Goal: Transaction & Acquisition: Purchase product/service

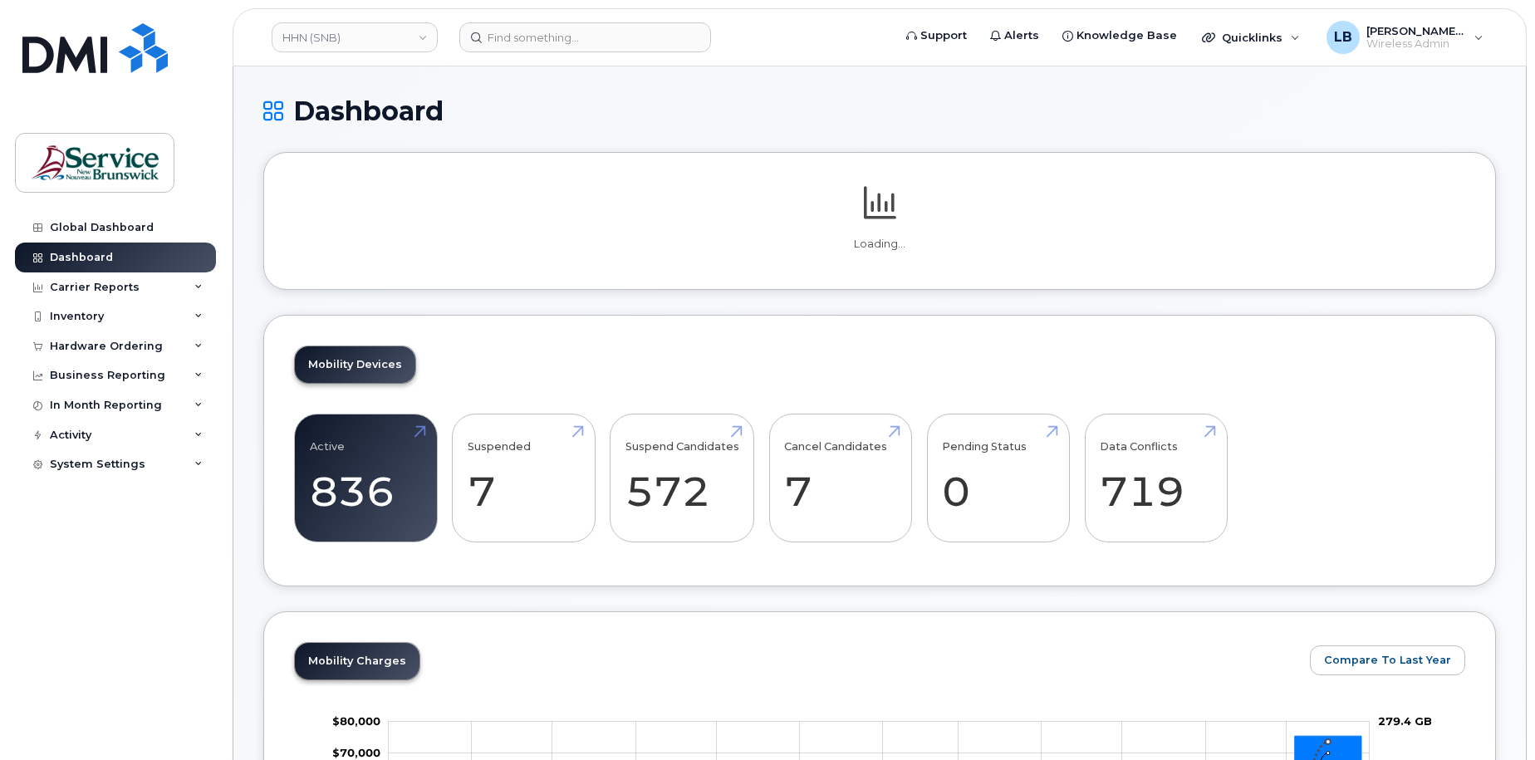
click at [390, 38] on link "HHN (SNB)" at bounding box center [355, 37] width 166 height 30
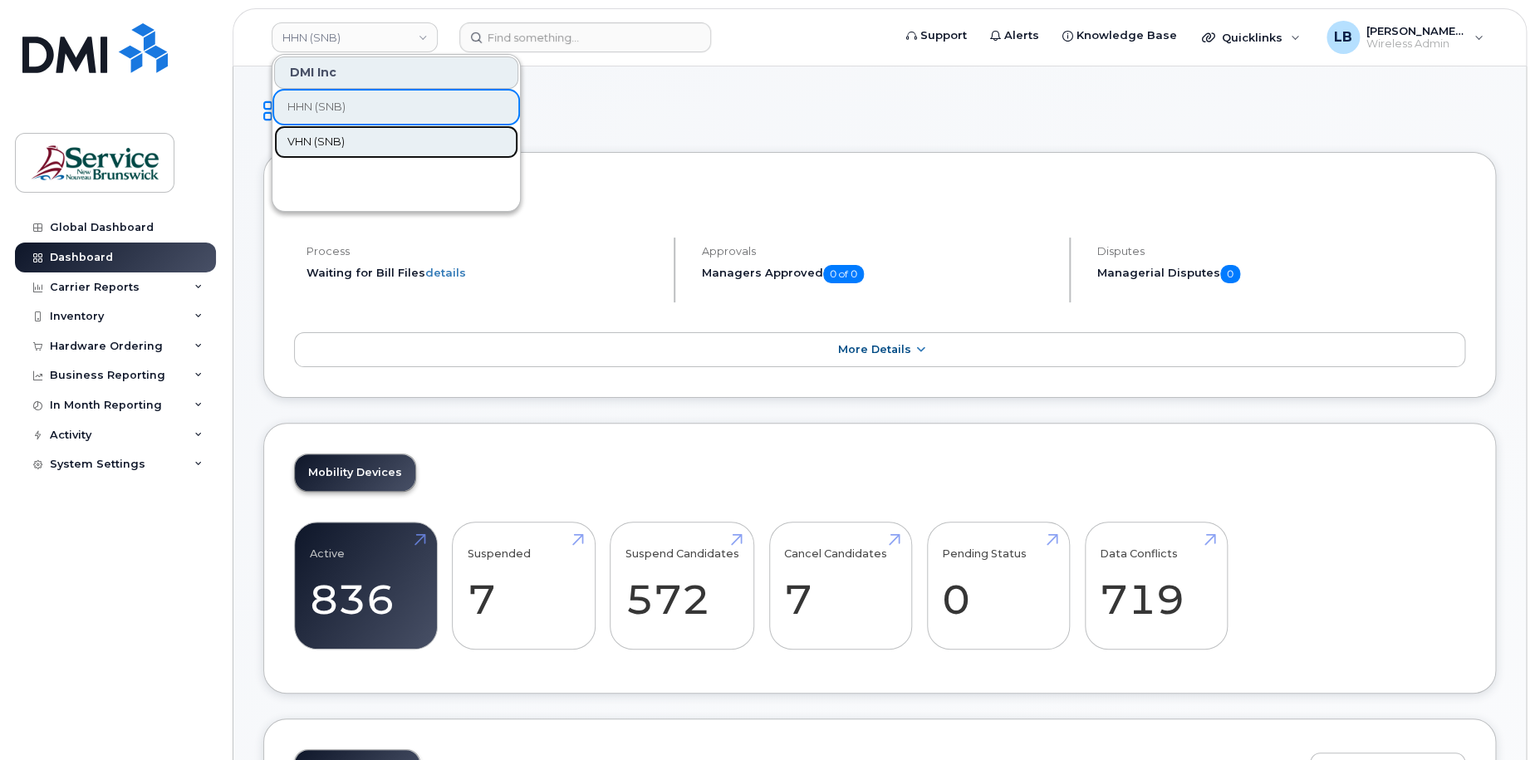
click at [334, 140] on span "VHN (SNB)" at bounding box center [315, 142] width 57 height 17
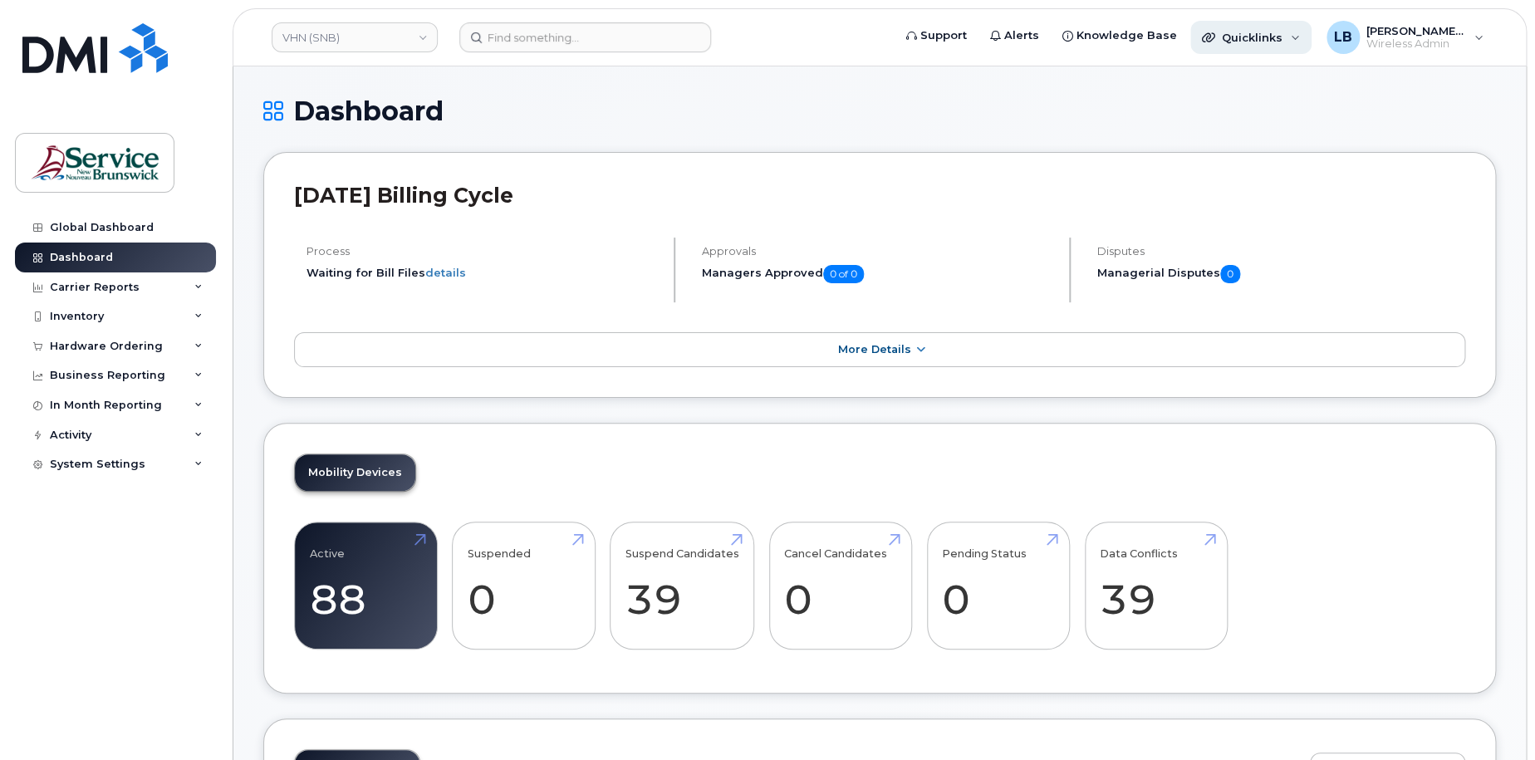
click at [1276, 31] on span "Quicklinks" at bounding box center [1252, 37] width 61 height 13
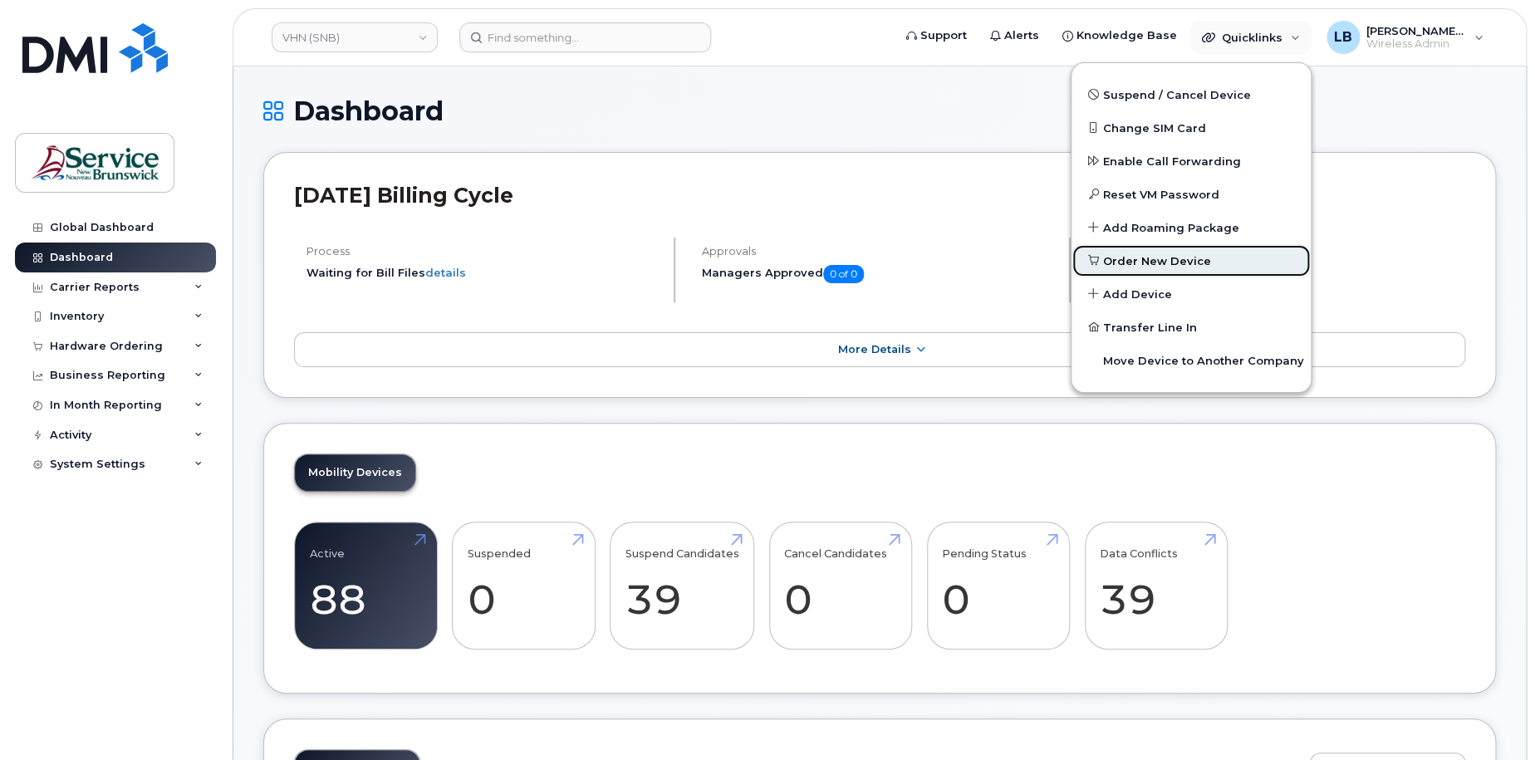
click at [1162, 259] on span "Order New Device" at bounding box center [1157, 261] width 108 height 17
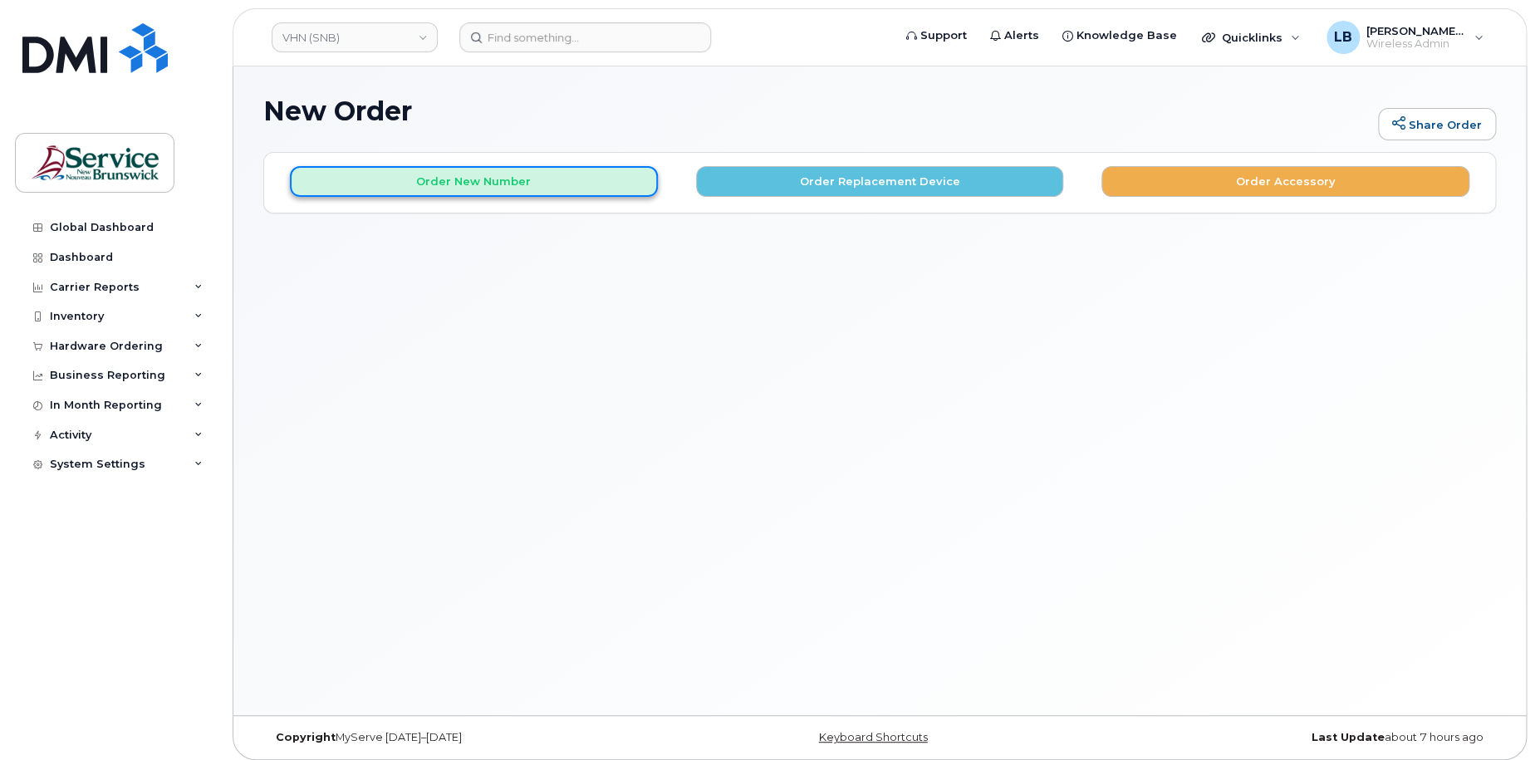
click at [566, 184] on button "Order New Number" at bounding box center [474, 181] width 368 height 31
